Goal: Information Seeking & Learning: Learn about a topic

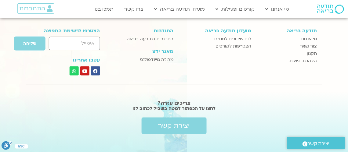
scroll to position [2533, 0]
click at [33, 9] on span "התחברות" at bounding box center [32, 8] width 26 height 7
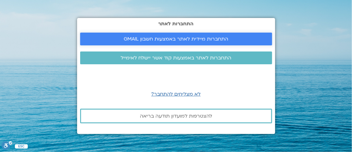
click at [222, 39] on span "התחברות מיידית לאתר באמצעות חשבון GMAIL" at bounding box center [176, 38] width 105 height 5
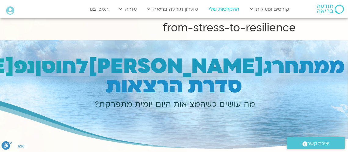
click at [226, 8] on link "ההקלטות שלי" at bounding box center [223, 9] width 37 height 12
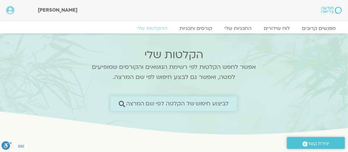
click at [122, 102] on icon at bounding box center [122, 104] width 6 height 6
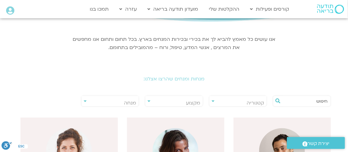
scroll to position [91, 0]
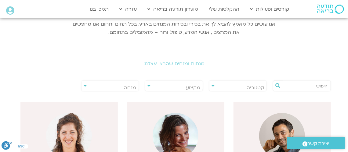
click at [85, 85] on div "**********" at bounding box center [110, 85] width 58 height 11
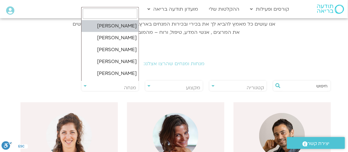
click at [109, 87] on span "מנחה" at bounding box center [109, 88] width 57 height 14
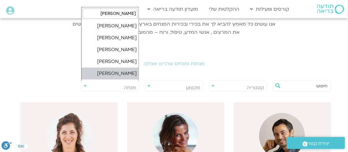
type input "תומר"
select select "****"
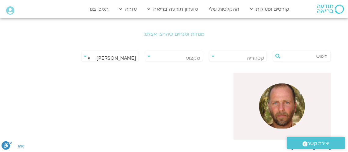
scroll to position [152, 0]
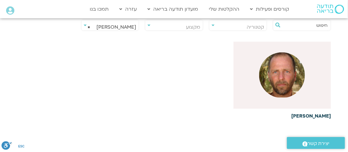
click at [288, 79] on img at bounding box center [282, 75] width 46 height 46
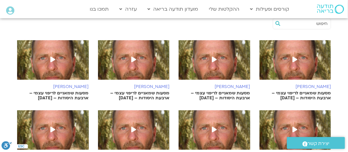
scroll to position [183, 0]
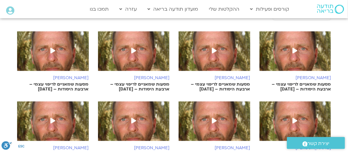
click at [214, 48] on icon at bounding box center [214, 50] width 5 height 5
